Goal: Check status: Check status

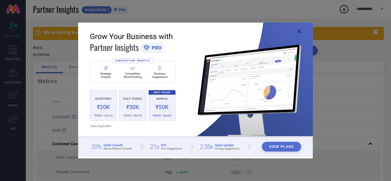
click at [300, 31] on icon at bounding box center [299, 31] width 3 height 3
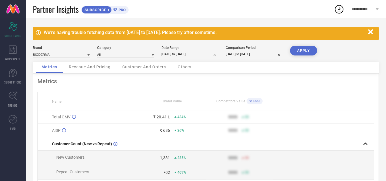
click at [188, 50] on div "Date Range [DATE] to [DATE]" at bounding box center [190, 52] width 57 height 12
select select "6"
select select "2025"
select select "7"
select select "2025"
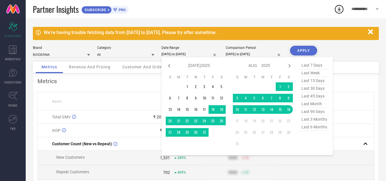
click at [187, 56] on input "[DATE] to [DATE]" at bounding box center [190, 54] width 57 height 6
click at [280, 85] on td "1" at bounding box center [280, 86] width 9 height 9
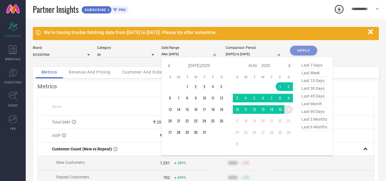
type input "[DATE] to [DATE]"
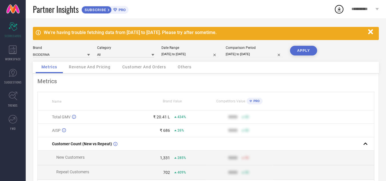
click at [306, 51] on button "APPLY" at bounding box center [303, 51] width 27 height 10
select select "7"
select select "2025"
select select "8"
select select "2025"
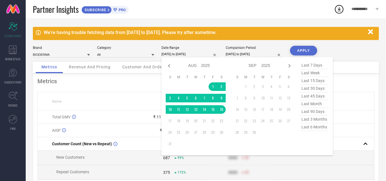
click at [184, 54] on input "[DATE] to [DATE]" at bounding box center [190, 54] width 57 height 6
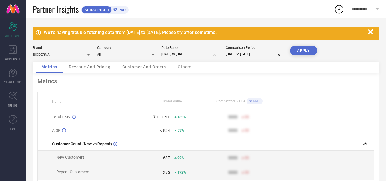
click at [279, 13] on div "Partner Insights SUBSCRIBE PRO" at bounding box center [184, 9] width 302 height 18
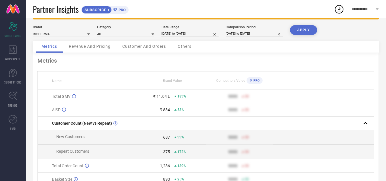
scroll to position [57, 0]
